Goal: Task Accomplishment & Management: Use online tool/utility

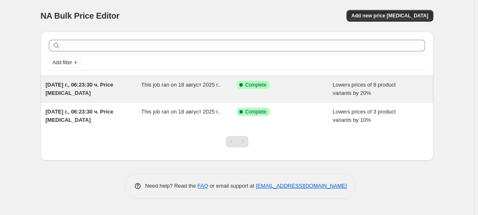
click at [209, 94] on div "This job ran on 18 август 2025 г.." at bounding box center [190, 89] width 96 height 17
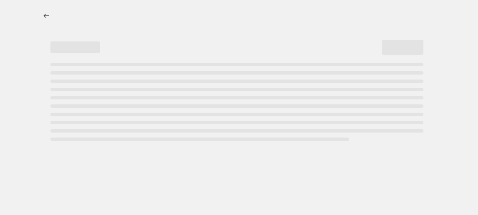
select select "percentage"
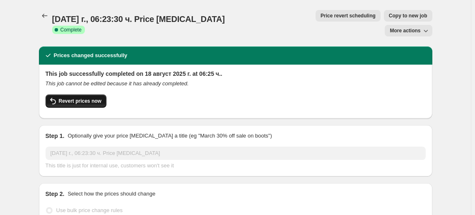
click at [92, 98] on span "Revert prices now" at bounding box center [80, 101] width 43 height 7
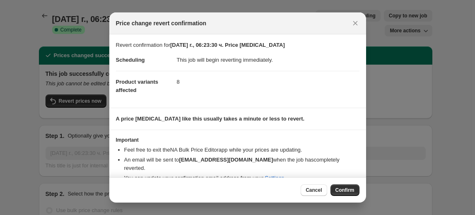
drag, startPoint x: 349, startPoint y: 191, endPoint x: 343, endPoint y: 176, distance: 16.1
click at [348, 191] on span "Confirm" at bounding box center [344, 190] width 19 height 7
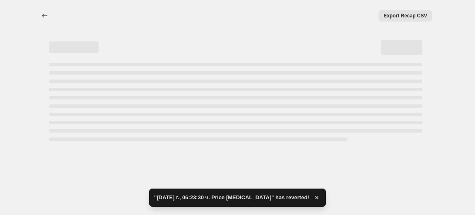
select select "percentage"
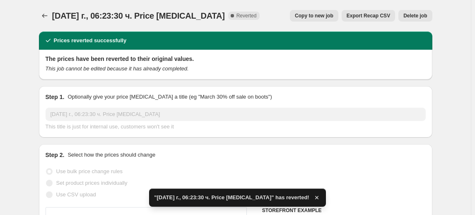
click at [423, 13] on span "Delete job" at bounding box center [415, 15] width 24 height 7
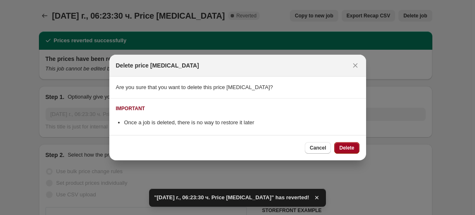
click at [351, 147] on span "Delete" at bounding box center [346, 147] width 15 height 7
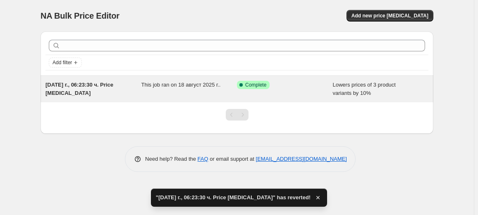
click at [125, 91] on div "18.08.2025 г., 06:23:30 ч. Price change job" at bounding box center [94, 89] width 96 height 17
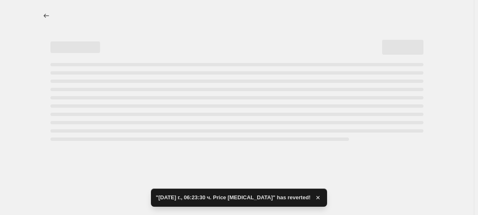
select select "percentage"
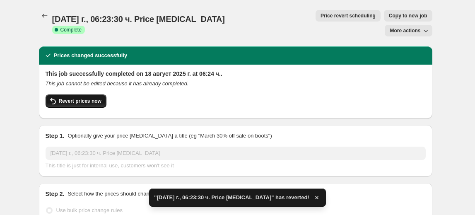
click at [86, 94] on button "Revert prices now" at bounding box center [76, 100] width 61 height 13
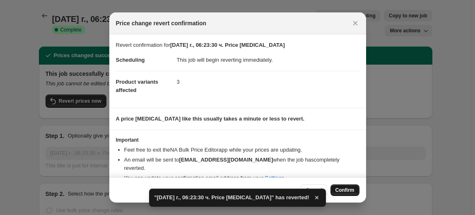
click at [353, 188] on span "Confirm" at bounding box center [344, 190] width 19 height 7
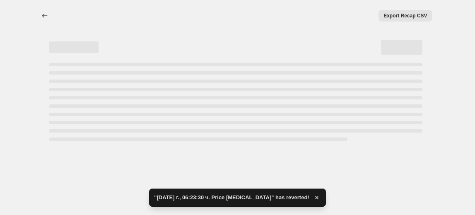
select select "percentage"
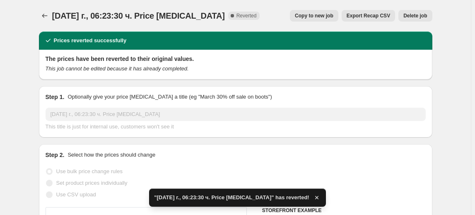
click at [420, 16] on span "Delete job" at bounding box center [415, 15] width 24 height 7
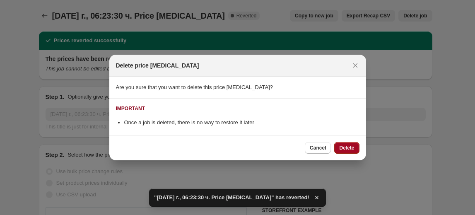
click at [349, 147] on span "Delete" at bounding box center [346, 147] width 15 height 7
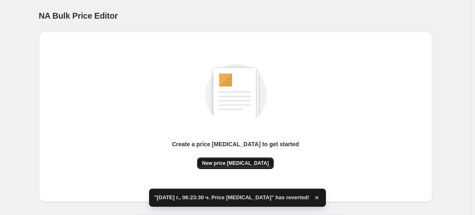
click at [232, 162] on span "New price change job" at bounding box center [235, 163] width 67 height 7
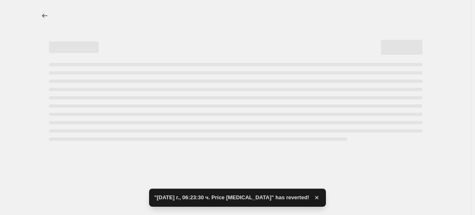
select select "percentage"
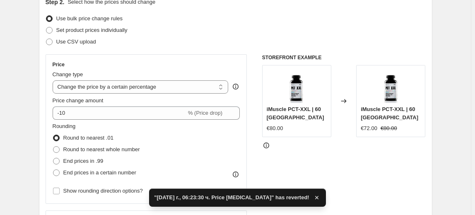
scroll to position [113, 0]
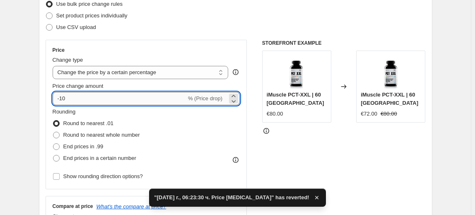
click at [64, 97] on input "-10" at bounding box center [120, 98] width 134 height 13
type input "-30"
click at [99, 114] on fieldset "Rounding Round to nearest .01 Round to nearest whole number End prices in .99 E…" at bounding box center [96, 136] width 87 height 56
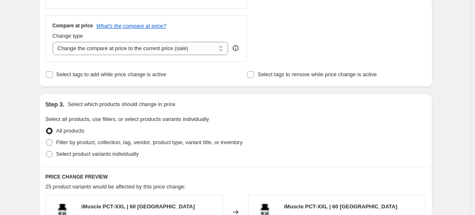
scroll to position [301, 0]
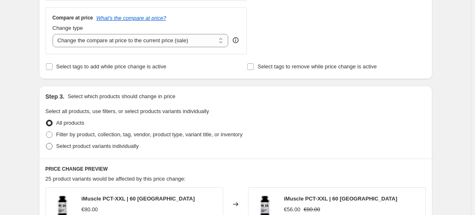
click at [112, 147] on span "Select product variants individually" at bounding box center [97, 146] width 82 height 6
click at [46, 143] on input "Select product variants individually" at bounding box center [46, 143] width 0 height 0
radio input "true"
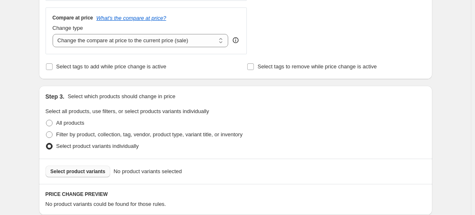
click at [80, 171] on span "Select product variants" at bounding box center [77, 171] width 55 height 7
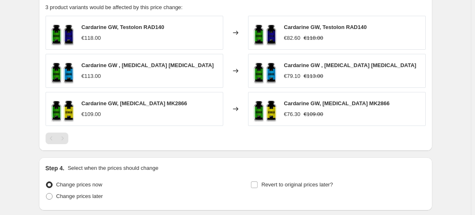
scroll to position [560, 0]
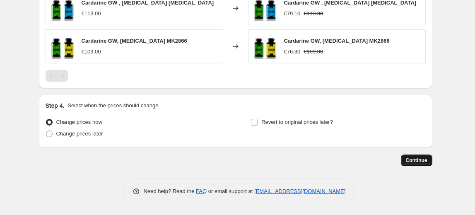
click at [421, 160] on span "Continue" at bounding box center [417, 160] width 22 height 7
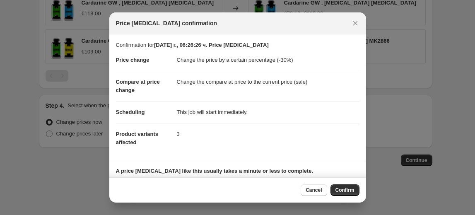
click at [342, 190] on span "Confirm" at bounding box center [344, 190] width 19 height 7
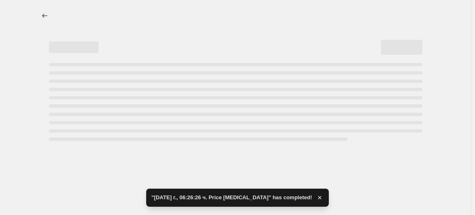
select select "percentage"
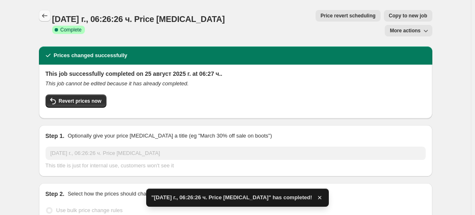
click at [44, 13] on icon "Price change jobs" at bounding box center [45, 16] width 8 height 8
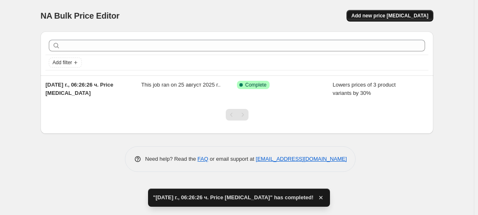
click at [418, 15] on span "Add new price change job" at bounding box center [390, 15] width 77 height 7
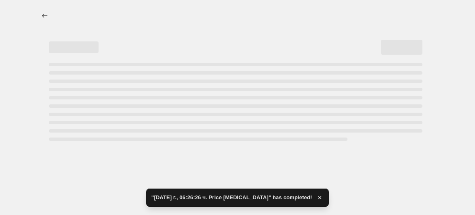
select select "percentage"
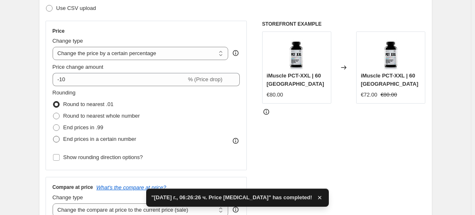
scroll to position [150, 0]
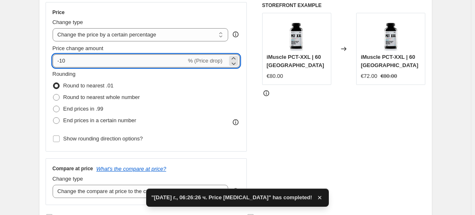
click at [64, 62] on input "-10" at bounding box center [120, 60] width 134 height 13
type input "-40"
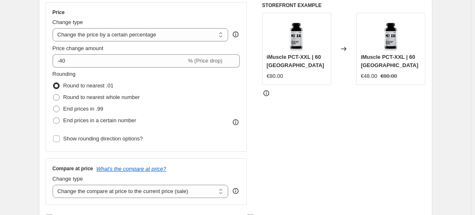
click at [86, 77] on fieldset "Rounding Round to nearest .01 Round to nearest whole number End prices in .99 E…" at bounding box center [96, 98] width 87 height 56
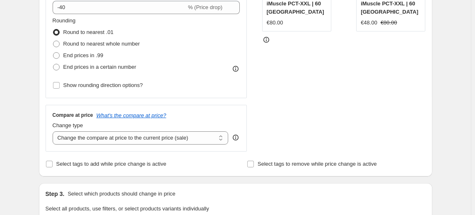
scroll to position [339, 0]
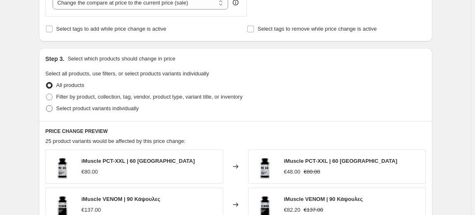
click at [120, 109] on span "Select product variants individually" at bounding box center [97, 108] width 82 height 6
click at [46, 106] on input "Select product variants individually" at bounding box center [46, 105] width 0 height 0
radio input "true"
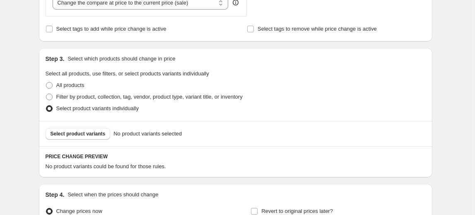
click at [94, 133] on span "Select product variants" at bounding box center [77, 133] width 55 height 7
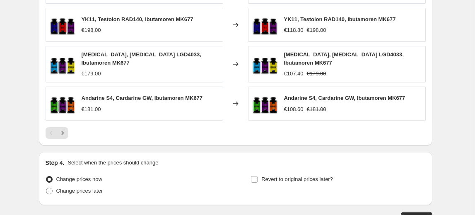
scroll to position [636, 0]
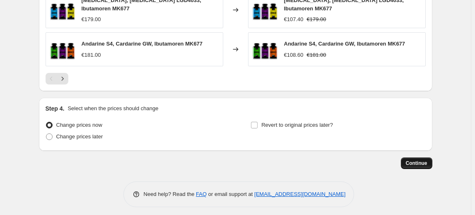
click at [418, 160] on span "Continue" at bounding box center [417, 163] width 22 height 7
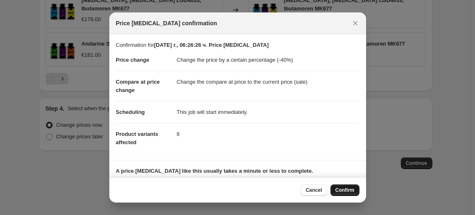
click at [348, 185] on button "Confirm" at bounding box center [344, 190] width 29 height 12
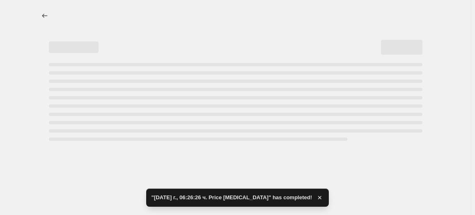
select select "percentage"
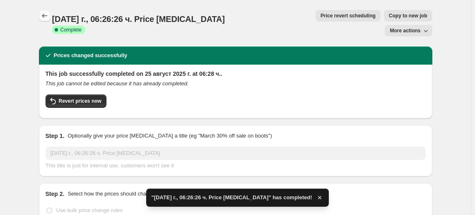
click at [44, 12] on icon "Price change jobs" at bounding box center [45, 16] width 8 height 8
